Goal: Communication & Community: Answer question/provide support

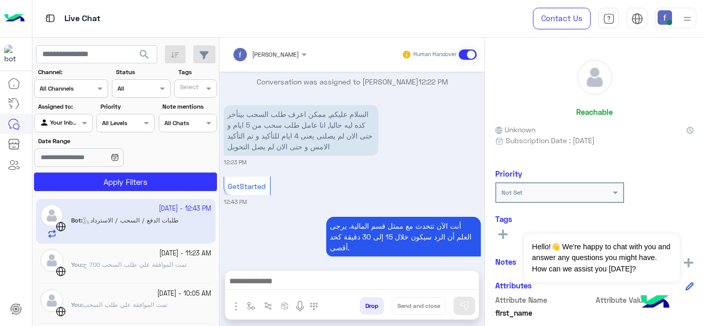
scroll to position [366, 0]
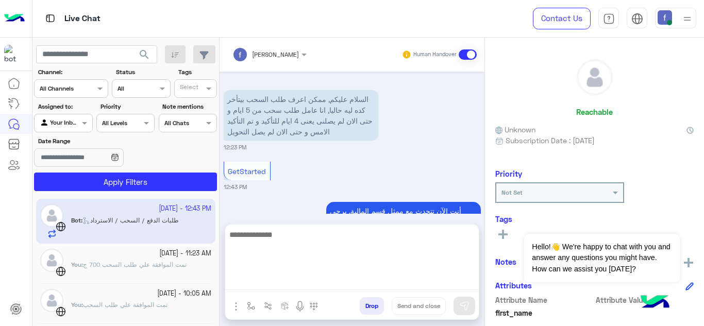
click at [321, 276] on textarea at bounding box center [352, 259] width 254 height 62
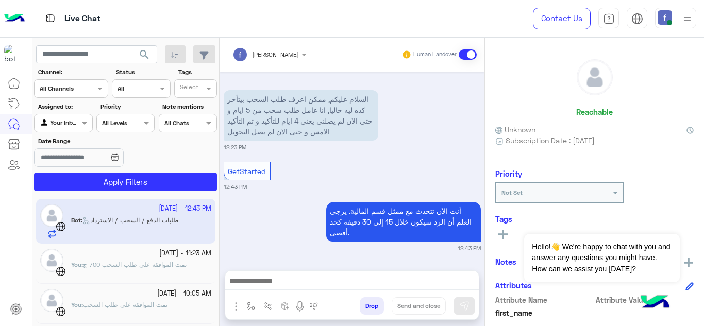
click at [365, 177] on div "GetStarted 12:43 PM" at bounding box center [352, 175] width 257 height 32
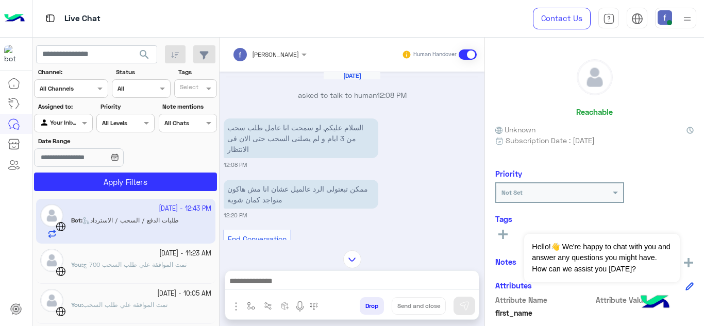
scroll to position [569, 0]
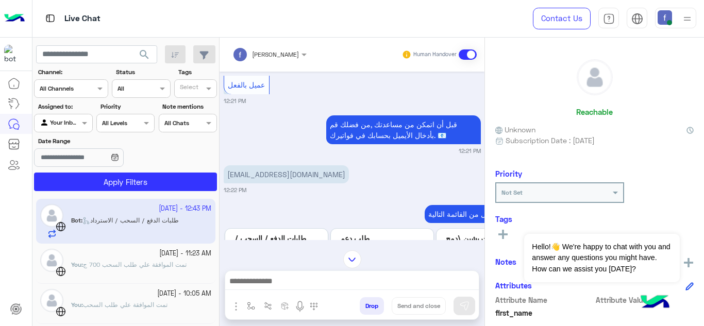
click at [275, 174] on p "[EMAIL_ADDRESS][DOMAIN_NAME]" at bounding box center [286, 174] width 125 height 18
copy app-message "[EMAIL_ADDRESS][DOMAIN_NAME]"
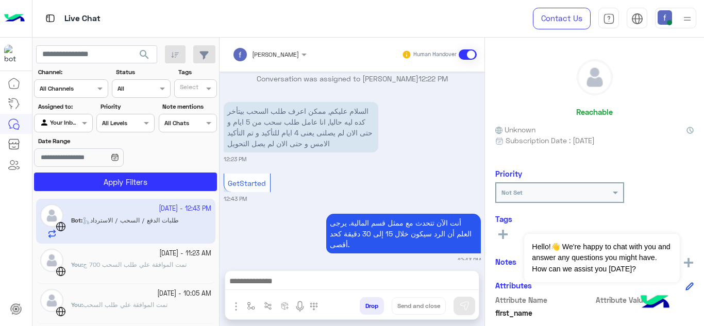
scroll to position [959, 0]
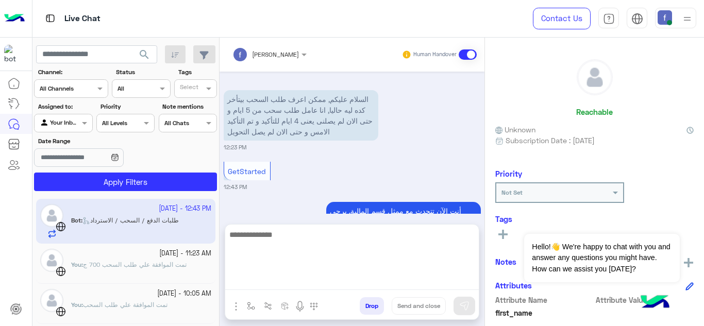
click at [357, 287] on textarea at bounding box center [352, 259] width 254 height 62
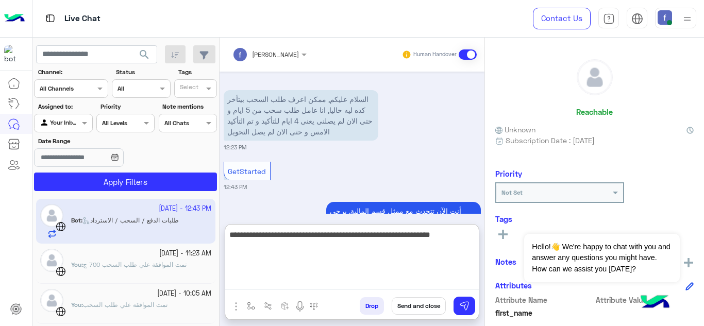
type textarea "**********"
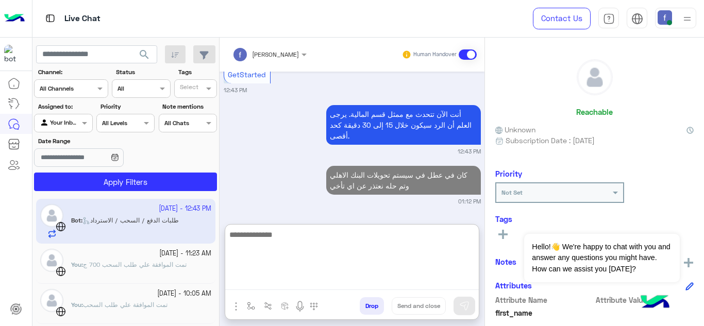
scroll to position [1056, 0]
type textarea "*****"
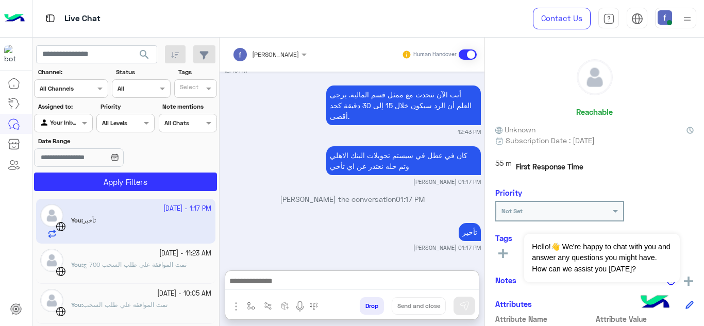
click at [160, 265] on span "تمت الموافقة علي طلب السحب 700 ج" at bounding box center [135, 265] width 104 height 8
